Goal: Task Accomplishment & Management: Use online tool/utility

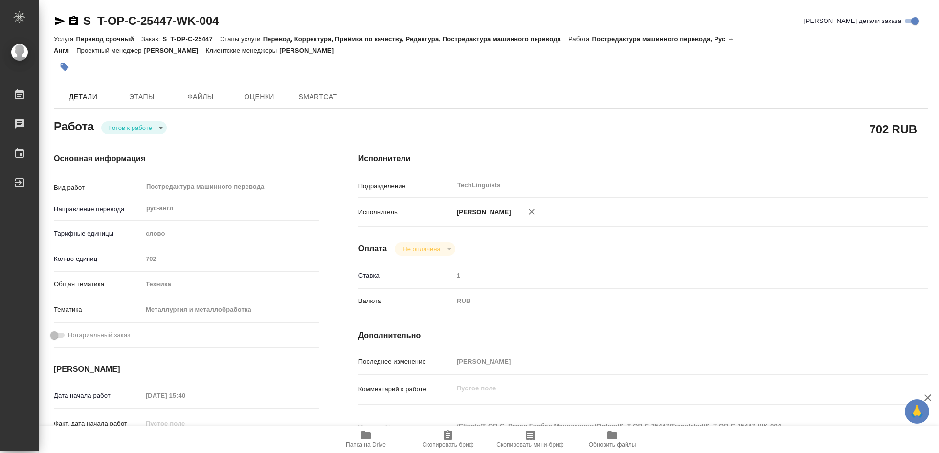
type textarea "x"
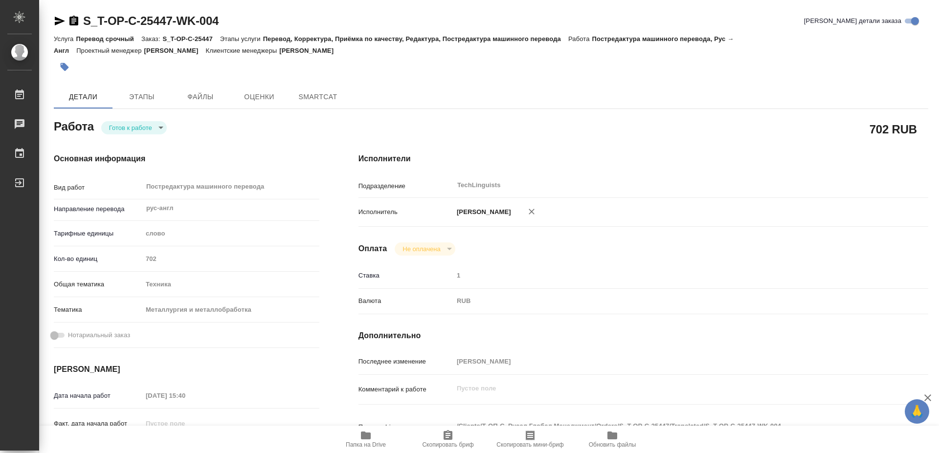
type textarea "x"
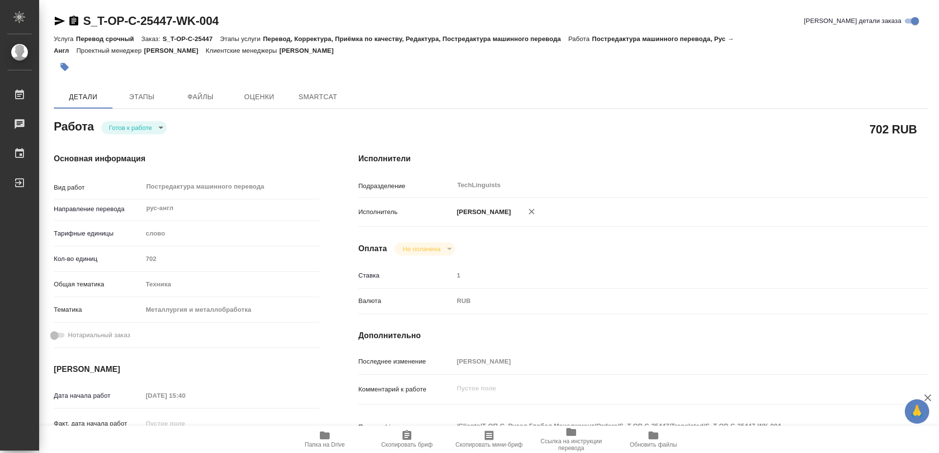
type textarea "x"
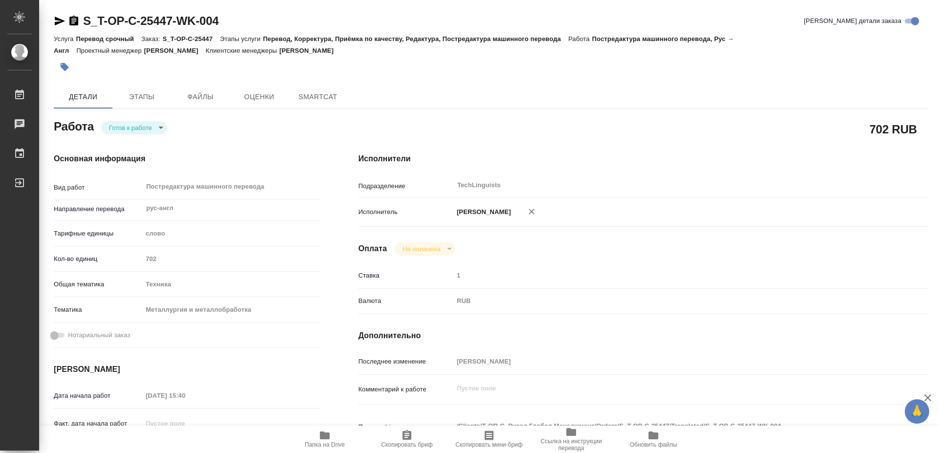
type textarea "x"
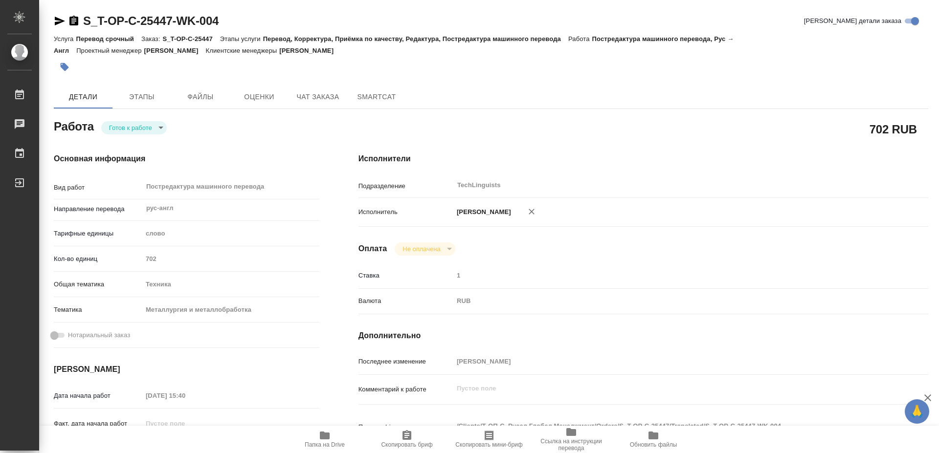
type textarea "x"
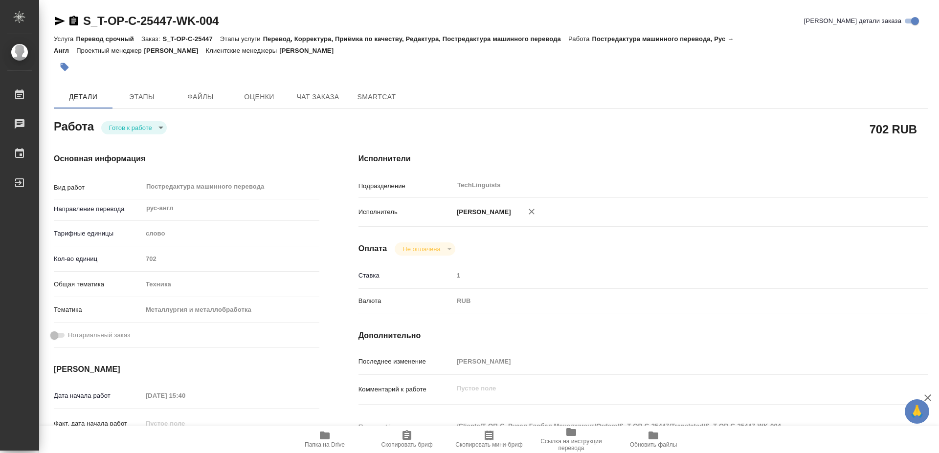
type textarea "x"
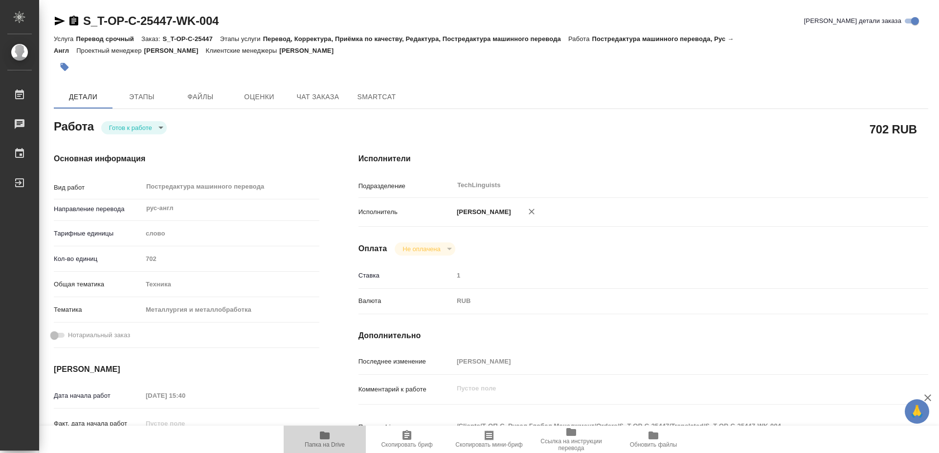
click at [325, 444] on span "Папка на Drive" at bounding box center [325, 445] width 40 height 7
